Goal: Check status

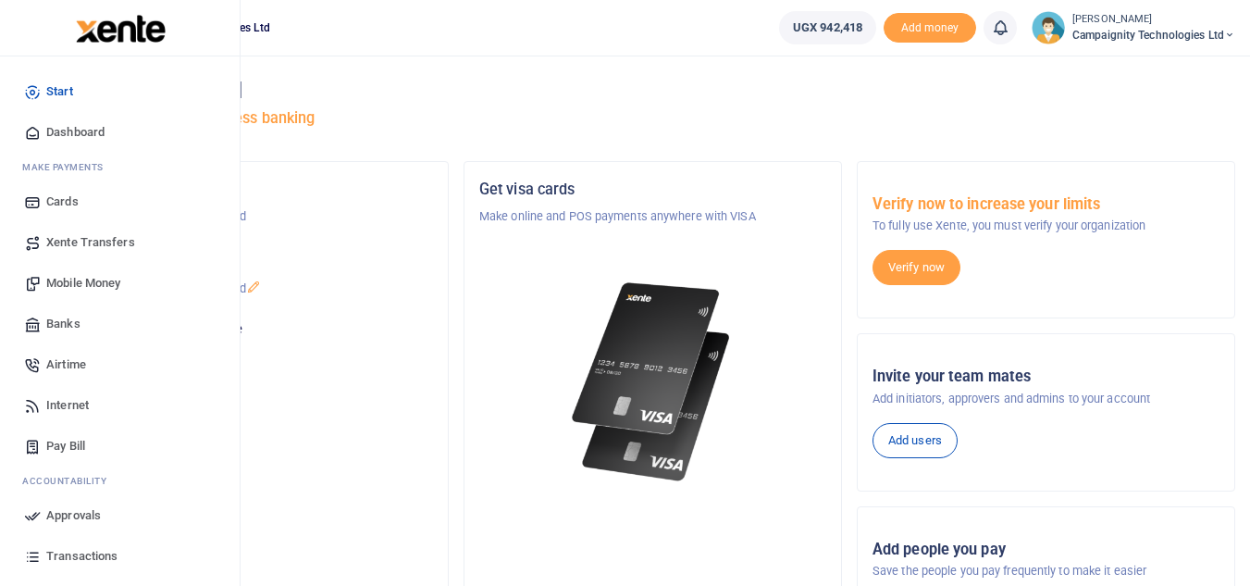
click at [73, 562] on span "Transactions" at bounding box center [81, 556] width 71 height 19
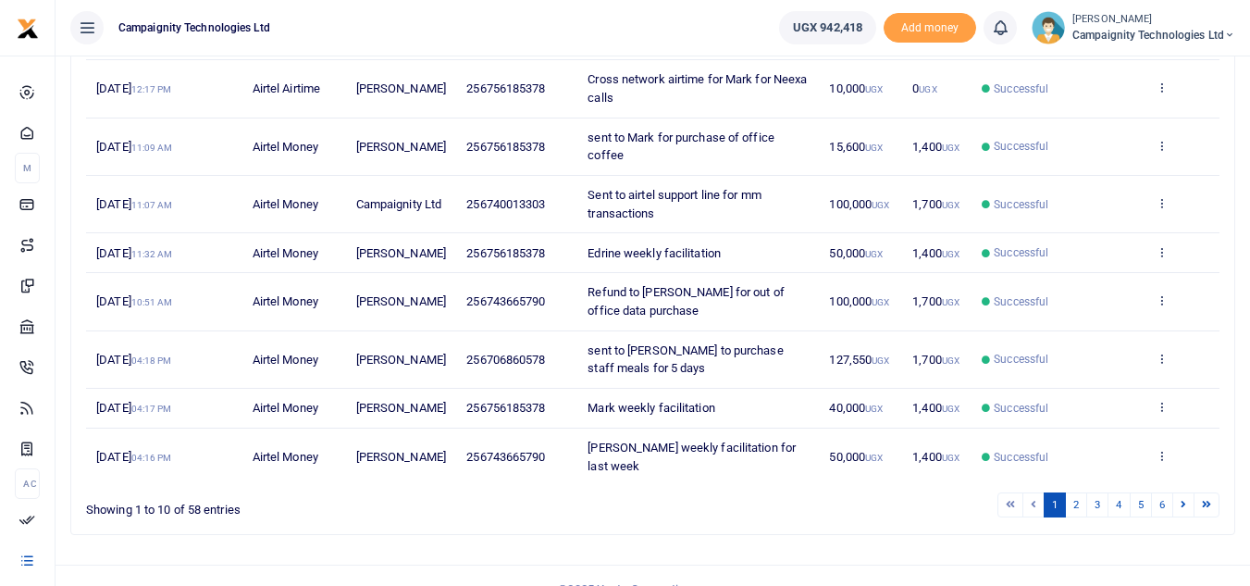
scroll to position [460, 0]
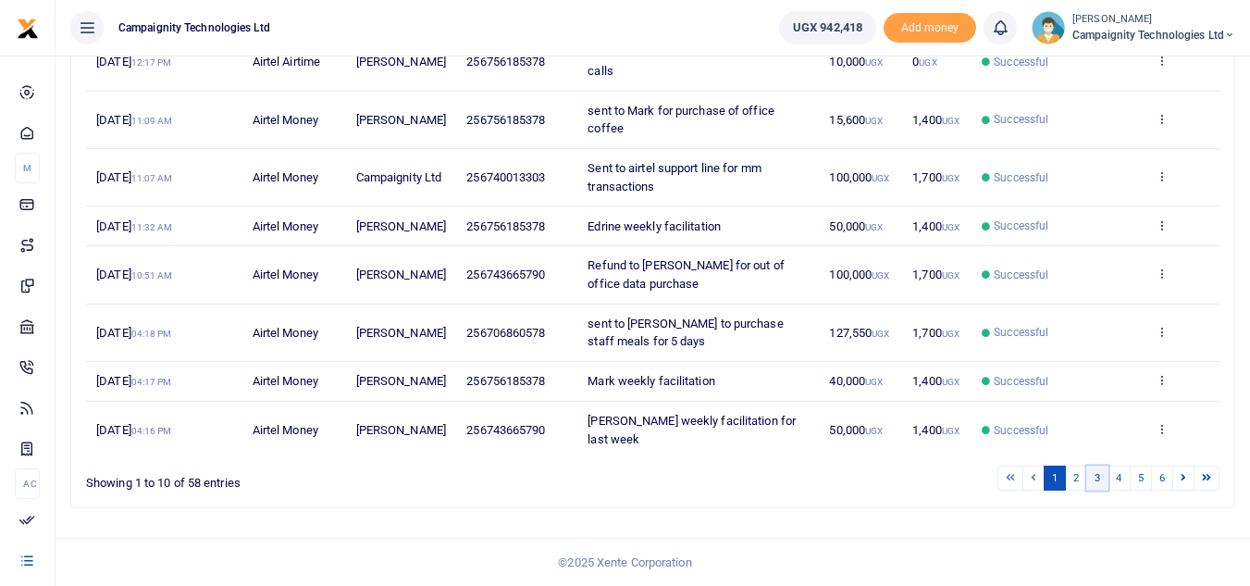
click at [1100, 479] on link "3" at bounding box center [1097, 477] width 22 height 25
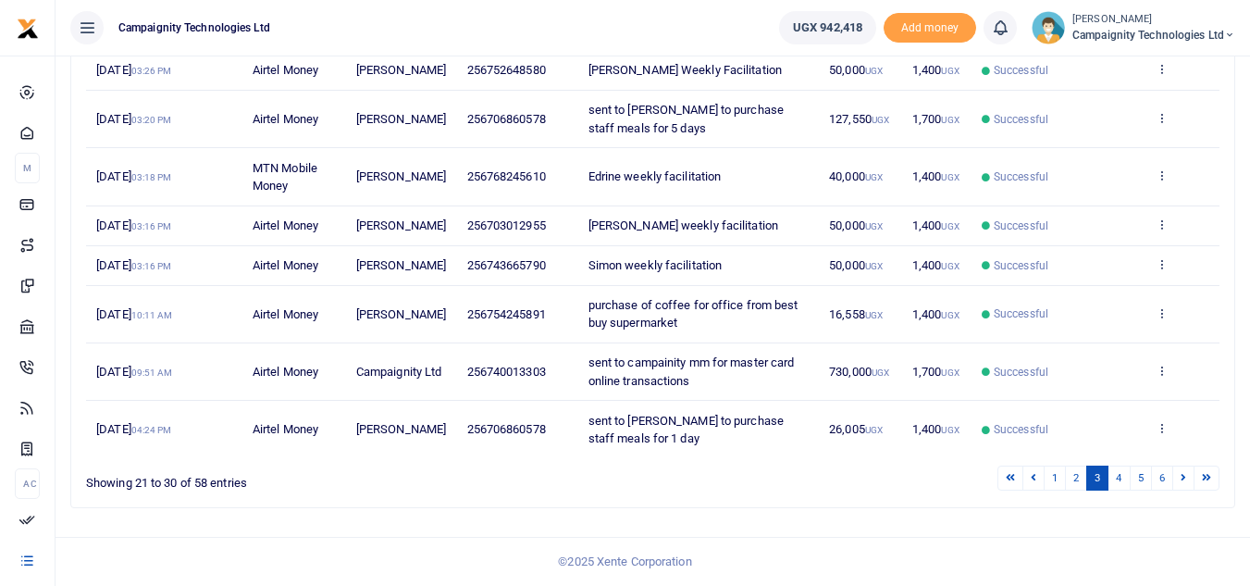
scroll to position [446, 0]
click at [1137, 476] on link "5" at bounding box center [1141, 477] width 22 height 25
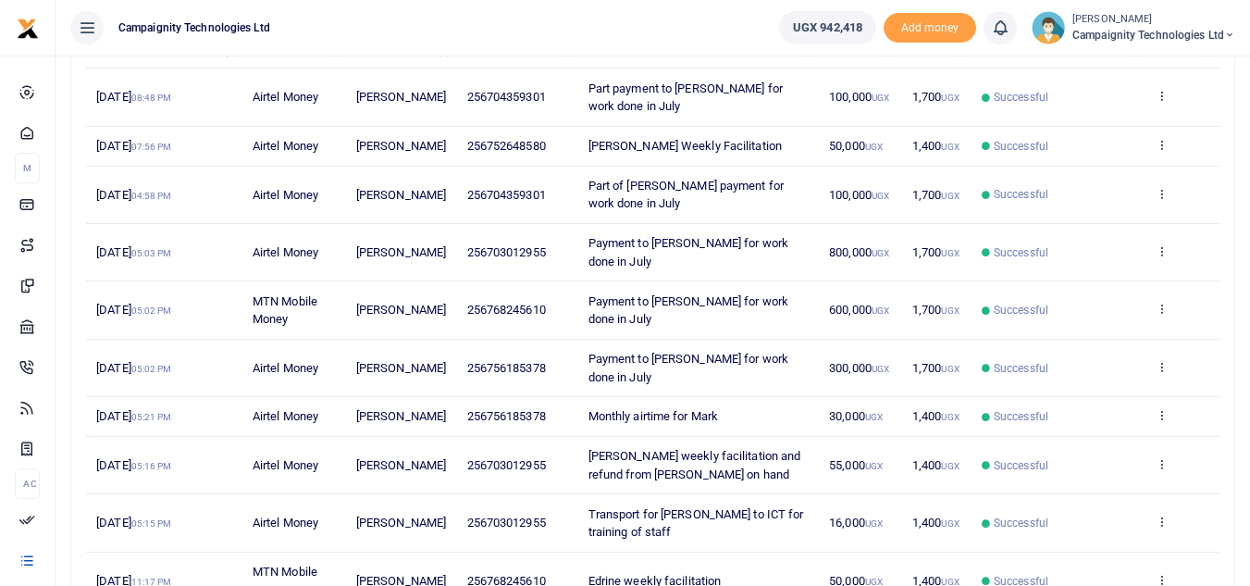
scroll to position [266, 0]
